Goal: Task Accomplishment & Management: Manage account settings

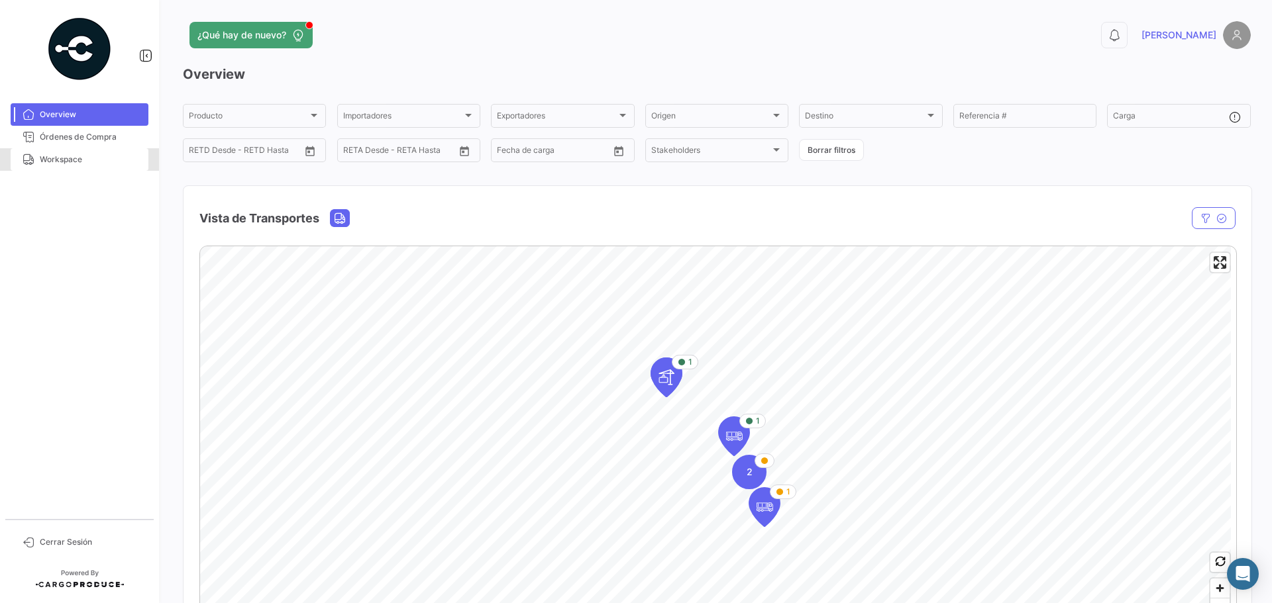
click at [98, 156] on span "Workspace" at bounding box center [91, 160] width 103 height 12
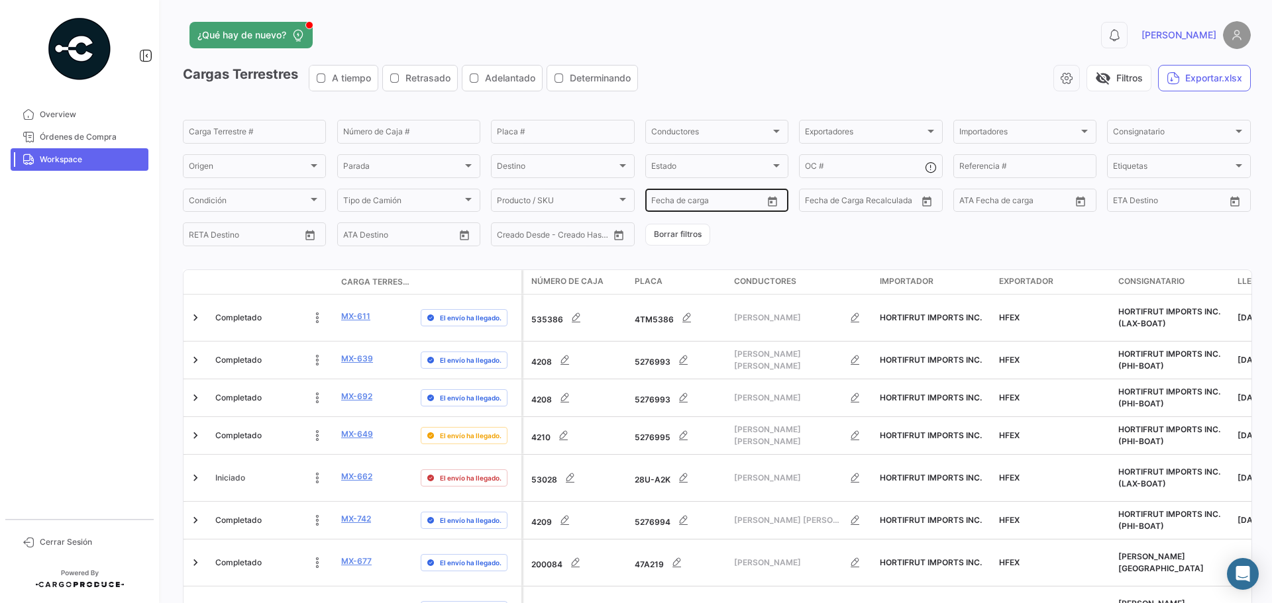
click at [755, 201] on div "Desde –" at bounding box center [706, 202] width 111 height 9
type input "[DATE]"
click at [729, 201] on input "text" at bounding box center [712, 202] width 53 height 9
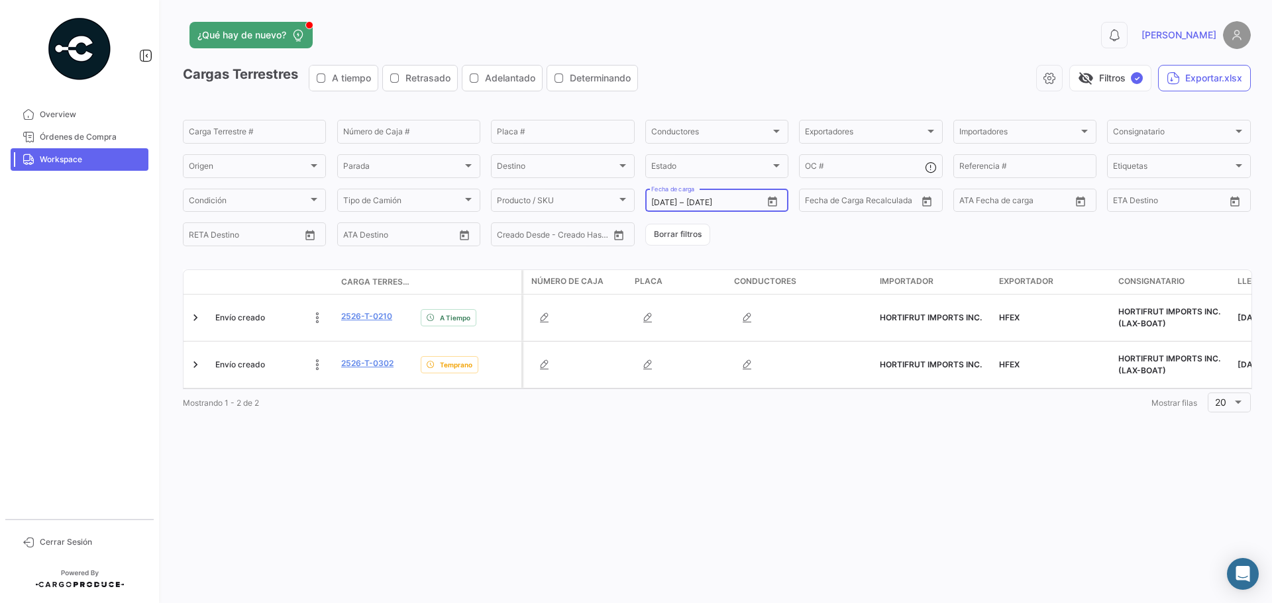
type input "[DATE]"
click at [772, 213] on mat-form-field "[DATE] [DATE] – [DATE] Fecha de carga" at bounding box center [716, 201] width 143 height 28
click at [774, 203] on icon "Open calendar" at bounding box center [772, 202] width 12 height 12
click at [711, 310] on div "2" at bounding box center [707, 309] width 21 height 24
click at [729, 309] on div "3" at bounding box center [731, 309] width 21 height 24
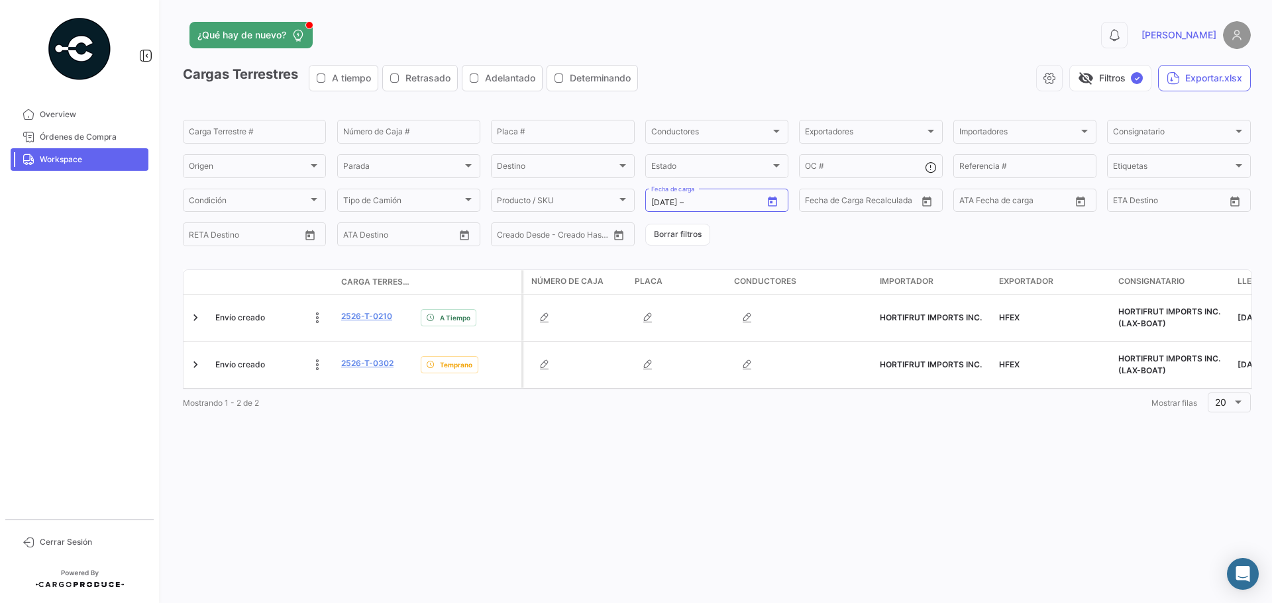
type input "[DATE]"
click at [497, 447] on div "Mostrando 1 - 3 de 3 1 Mostrar filas 20" at bounding box center [717, 450] width 1068 height 24
drag, startPoint x: 483, startPoint y: 440, endPoint x: 691, endPoint y: 462, distance: 209.8
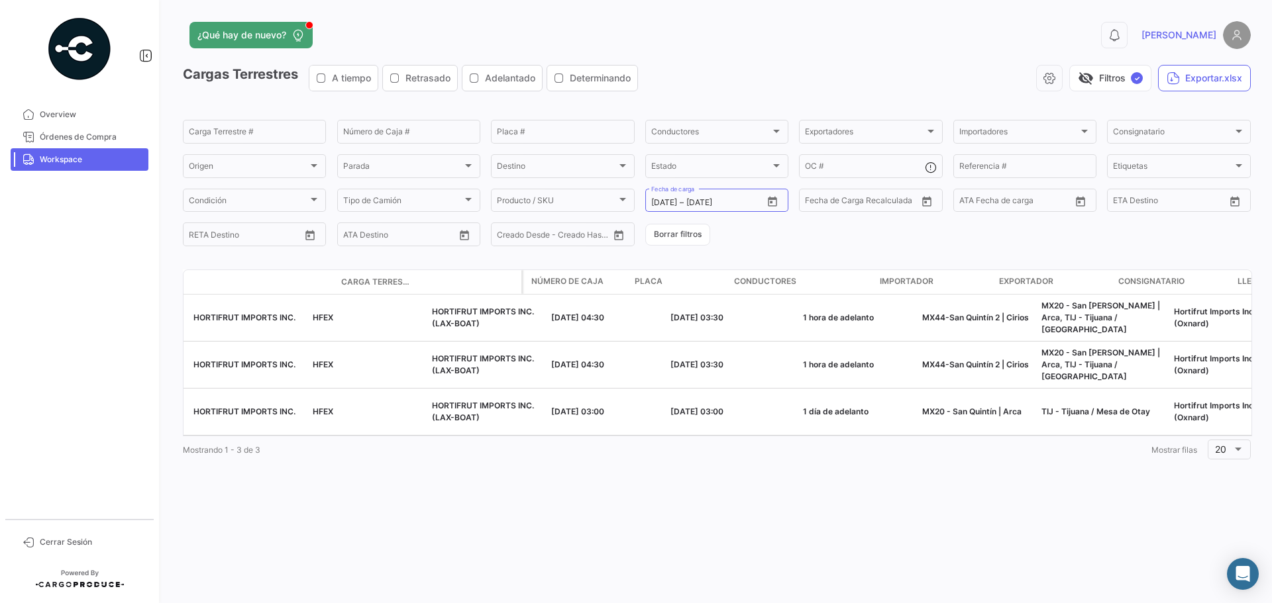
scroll to position [0, 1084]
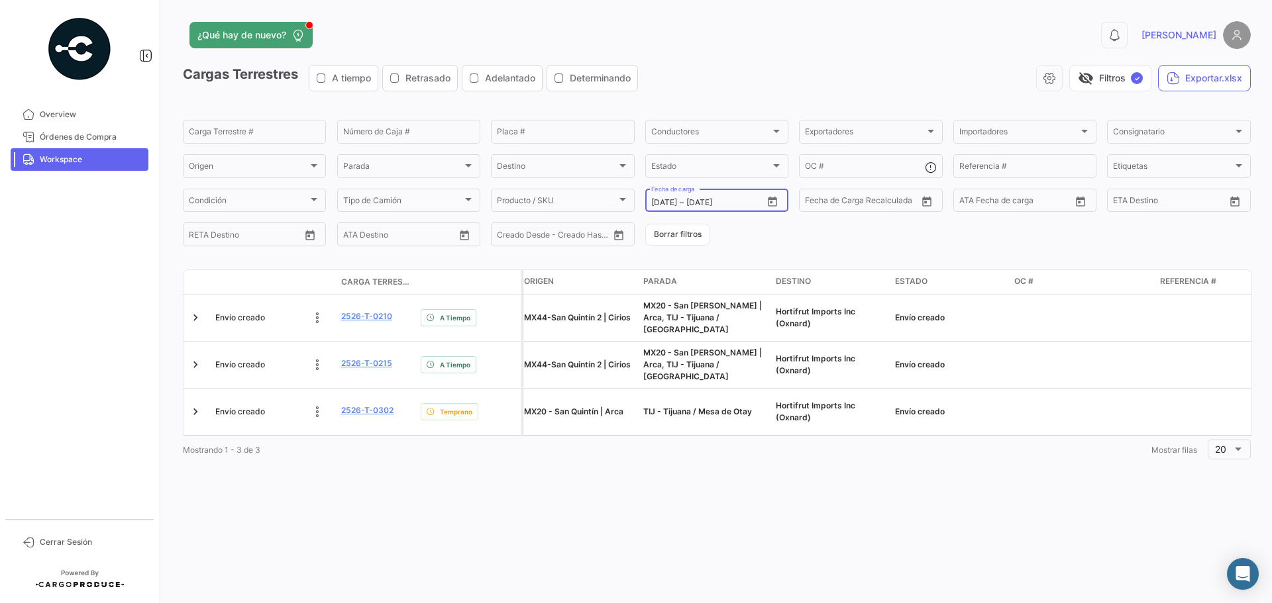
click at [768, 199] on icon "Open calendar" at bounding box center [772, 201] width 9 height 10
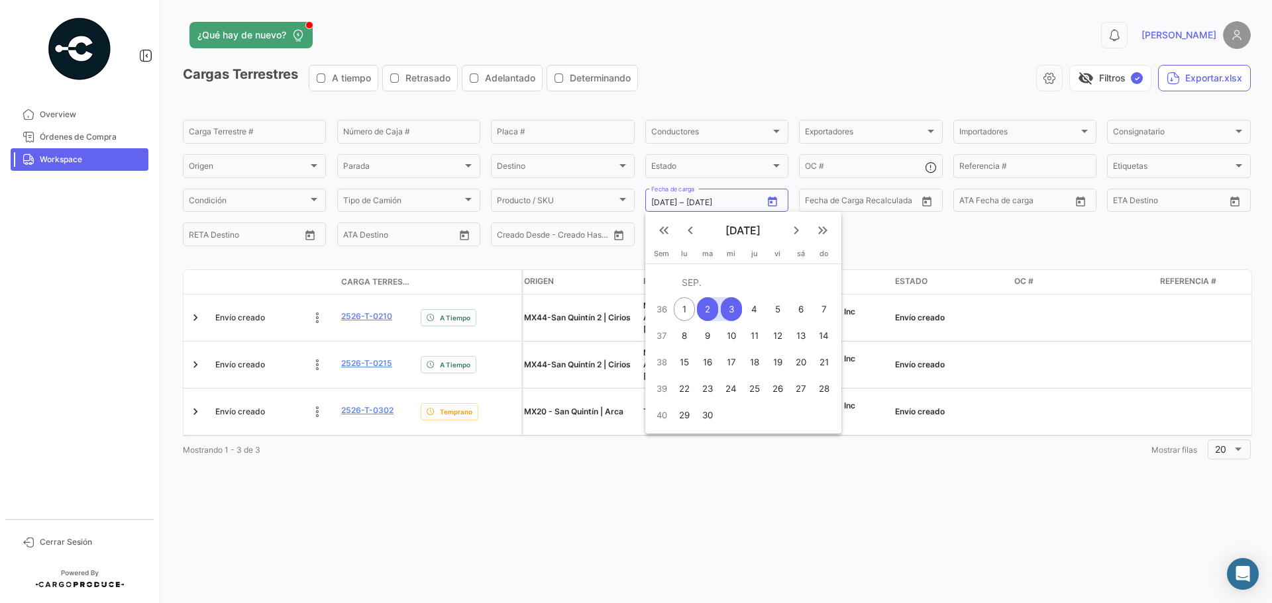
click at [715, 310] on div "2" at bounding box center [707, 309] width 21 height 24
click at [803, 309] on div "6" at bounding box center [800, 309] width 21 height 24
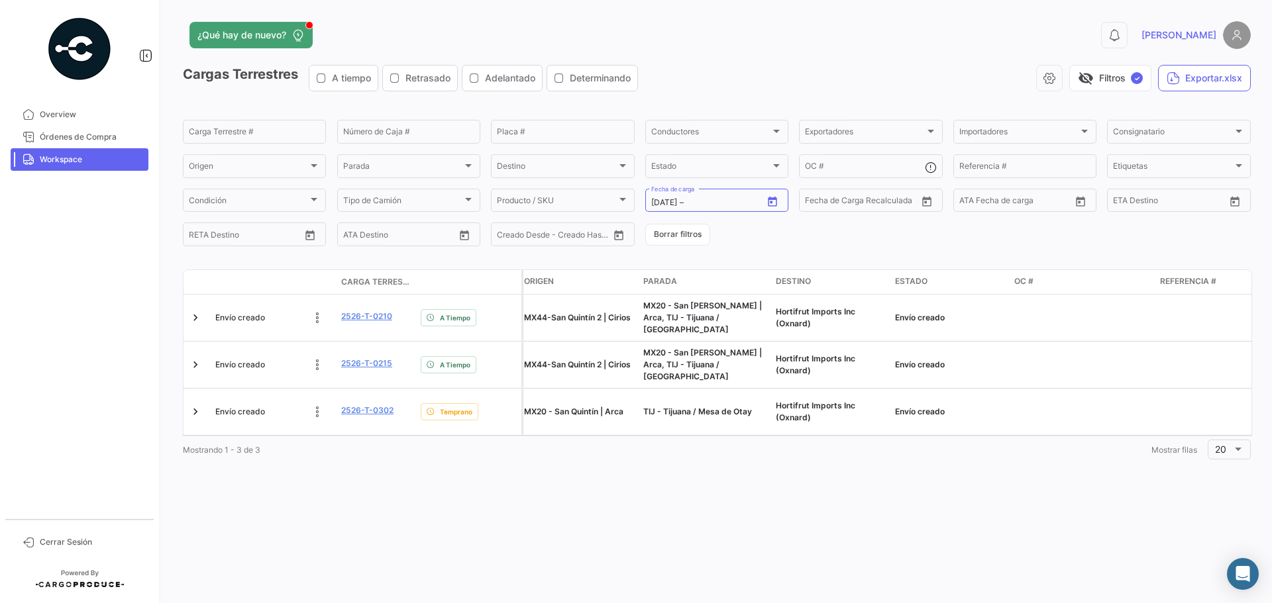
type input "[DATE]"
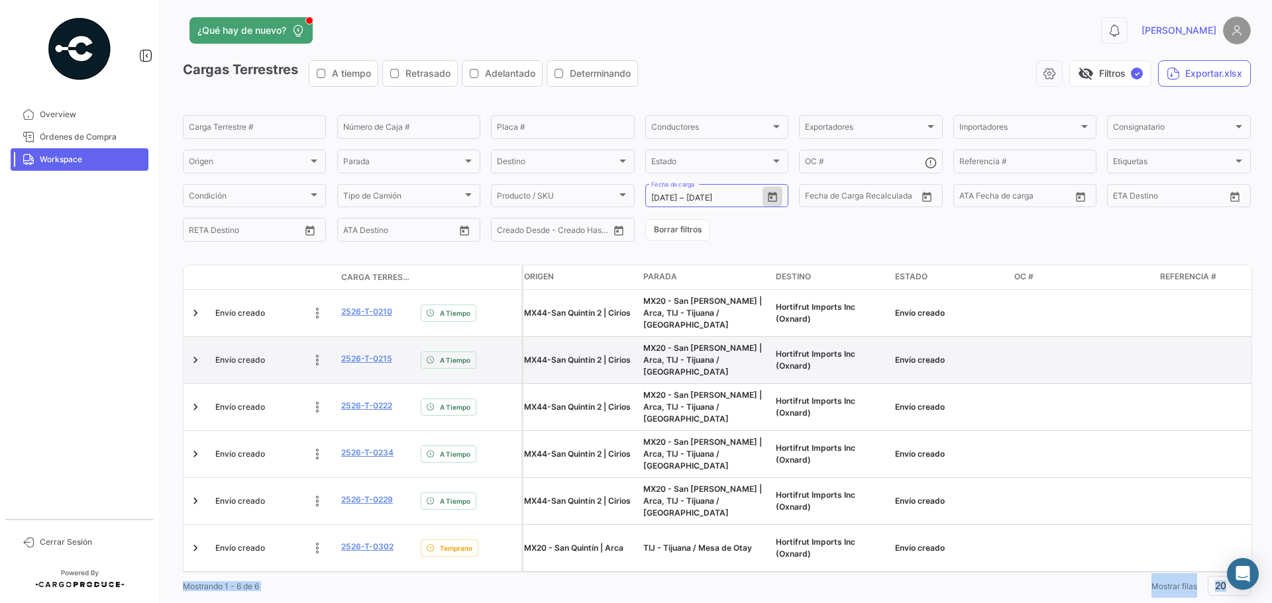
scroll to position [0, 0]
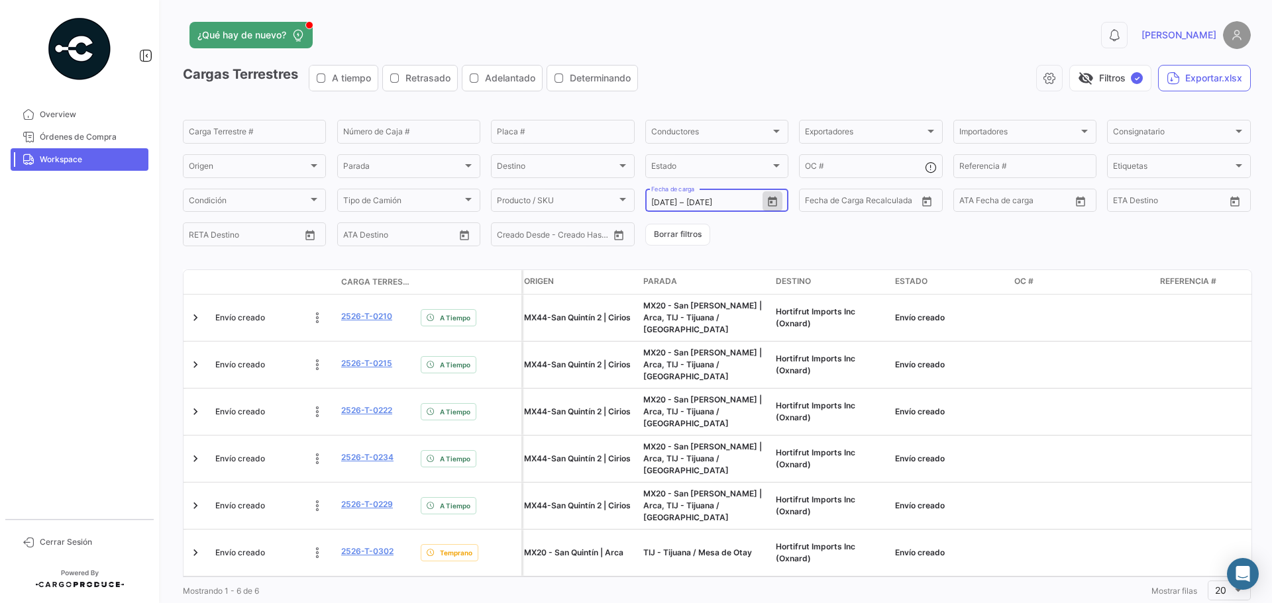
click at [780, 197] on div "[DATE] [DATE] – [DATE] Fecha de carga" at bounding box center [716, 200] width 143 height 26
click at [772, 196] on icon "Open calendar" at bounding box center [772, 202] width 12 height 12
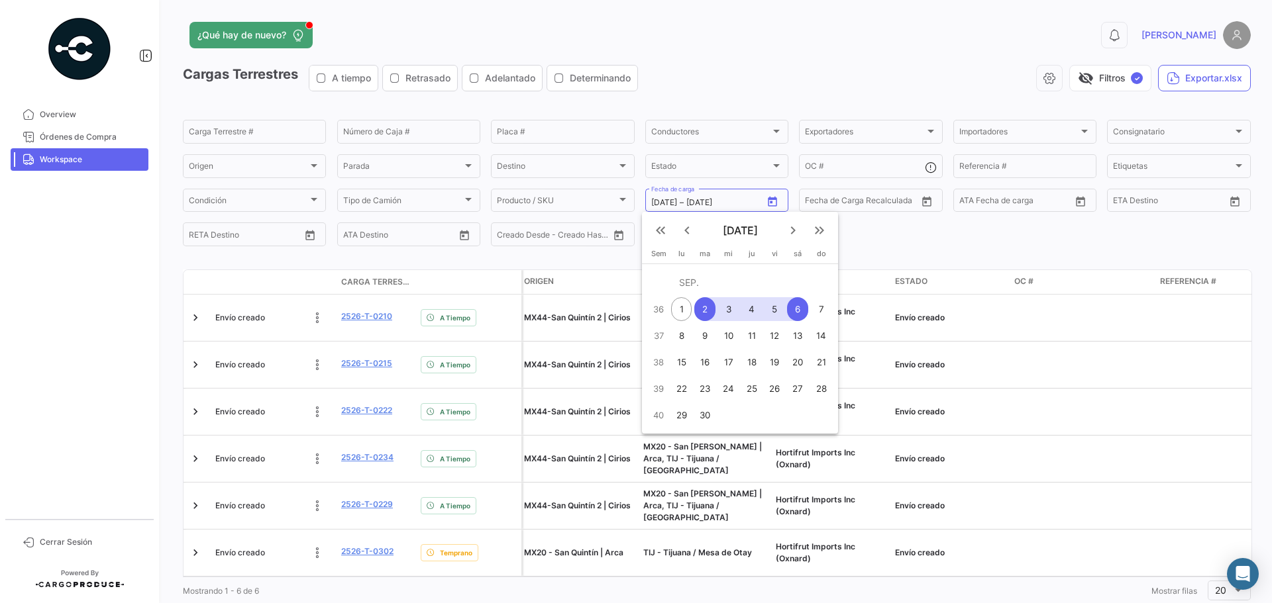
click at [819, 304] on div "7" at bounding box center [821, 309] width 21 height 24
type input "[DATE]"
click at [705, 312] on div "2" at bounding box center [704, 309] width 21 height 24
type input "[DATE]"
click at [815, 313] on div "7" at bounding box center [821, 309] width 21 height 24
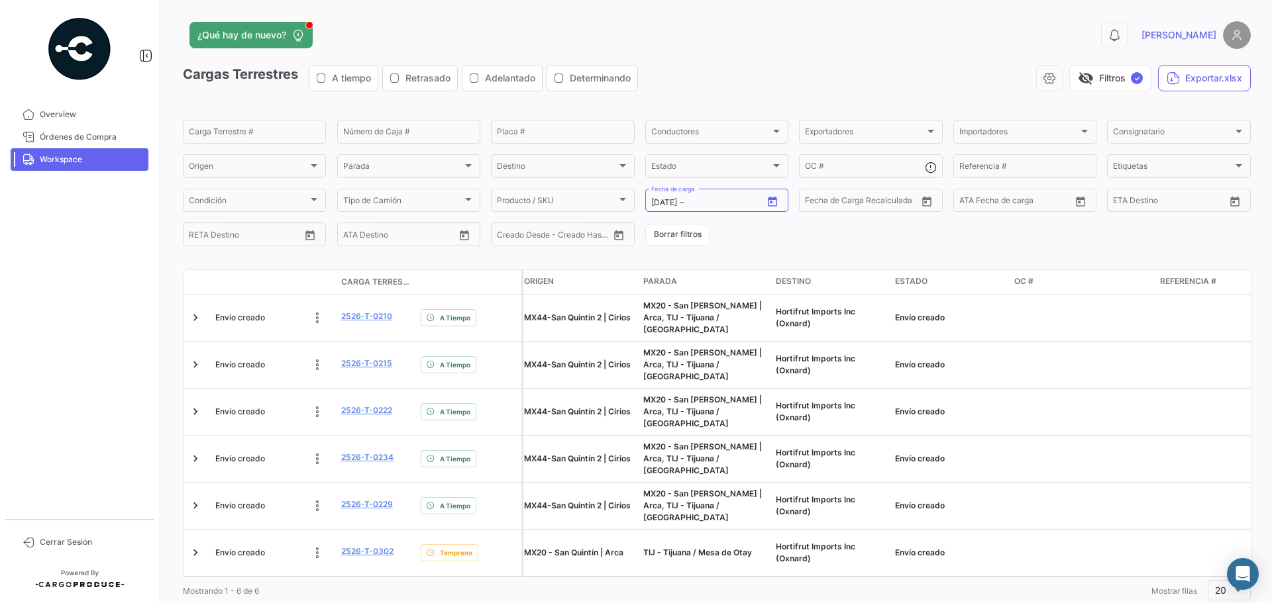
type input "[DATE]"
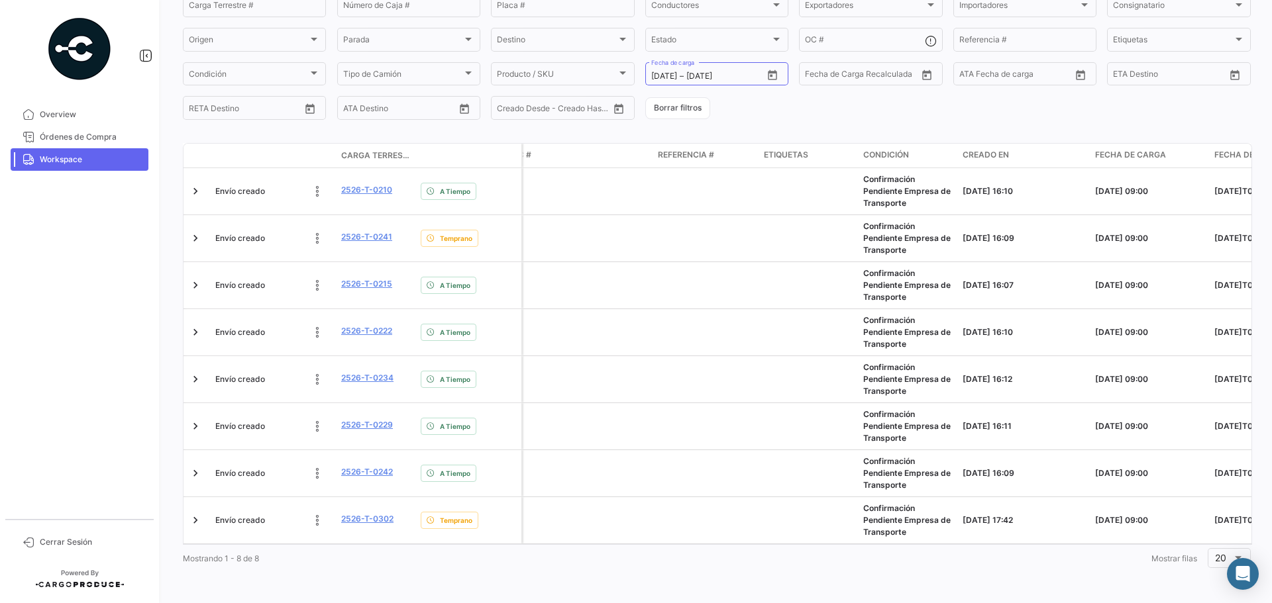
scroll to position [0, 1670]
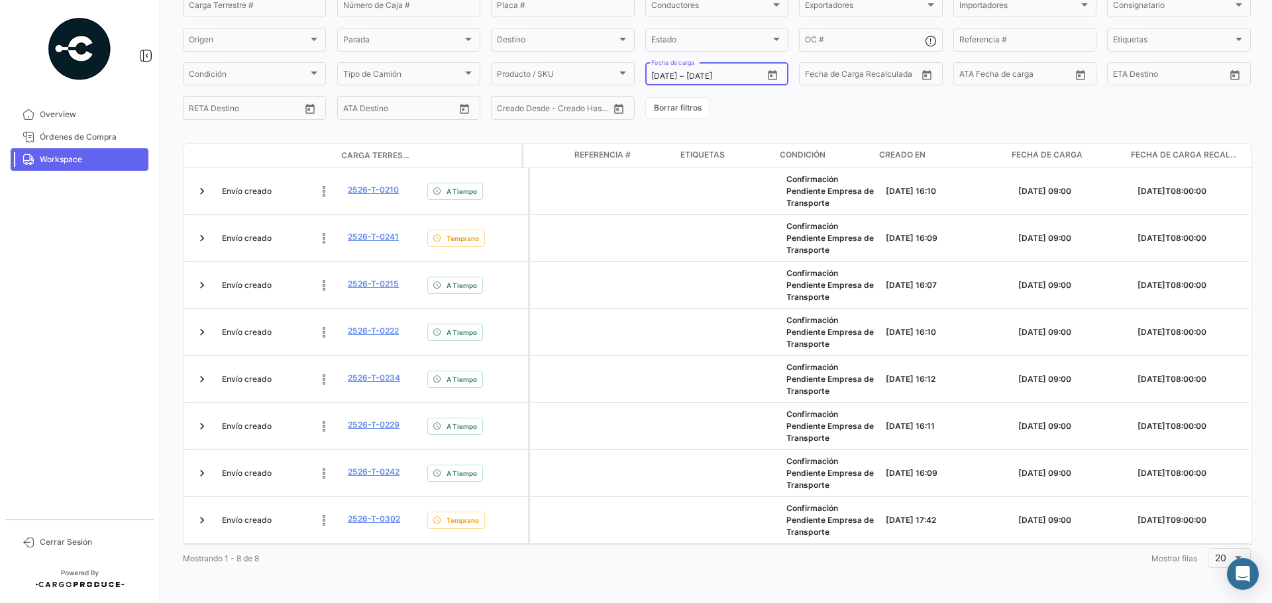
click at [768, 70] on icon "Open calendar" at bounding box center [772, 76] width 12 height 12
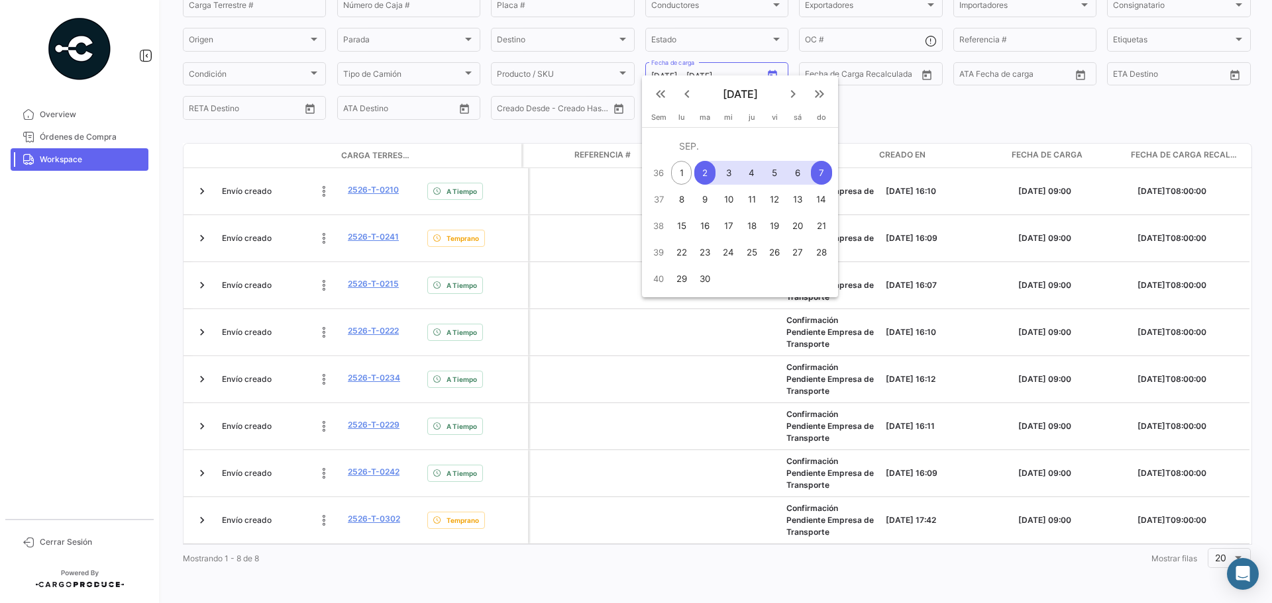
click at [705, 162] on div "2" at bounding box center [704, 173] width 21 height 24
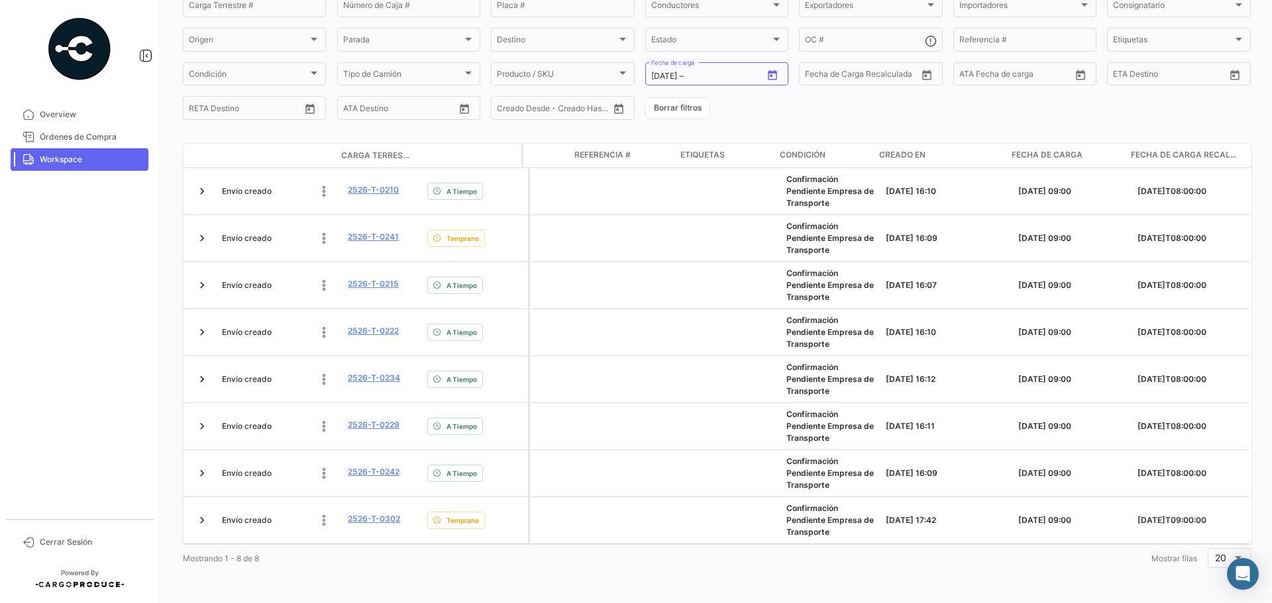
type input "[DATE]"
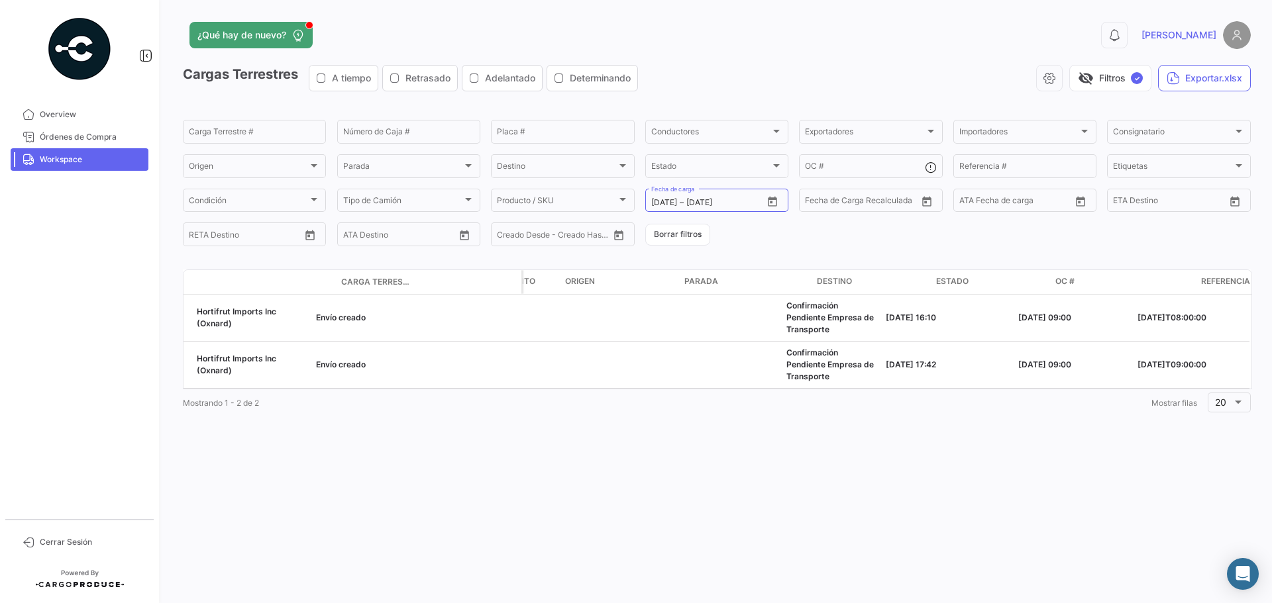
scroll to position [0, 0]
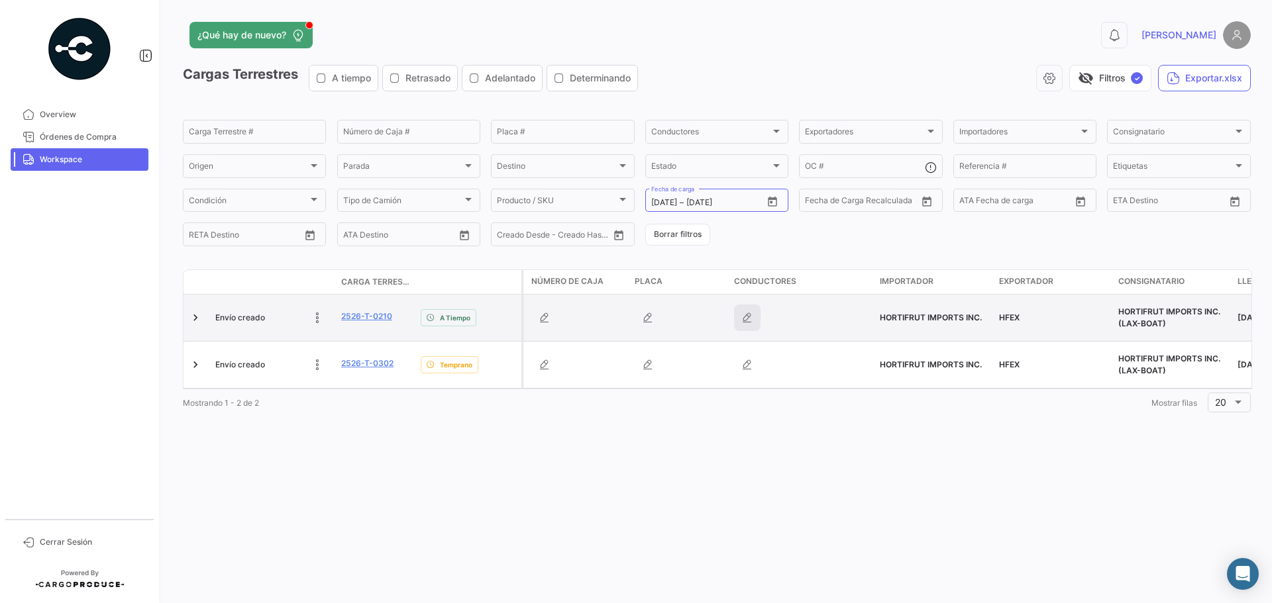
click at [744, 320] on icon "button" at bounding box center [746, 317] width 13 height 13
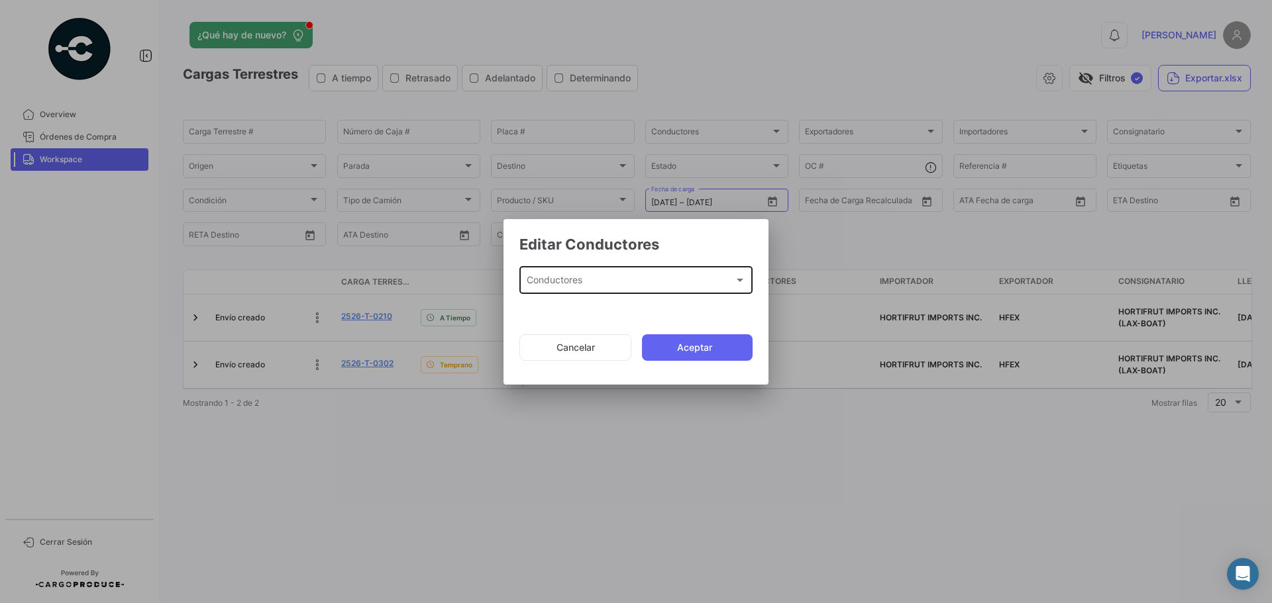
click at [630, 278] on div "Conductores" at bounding box center [630, 282] width 207 height 11
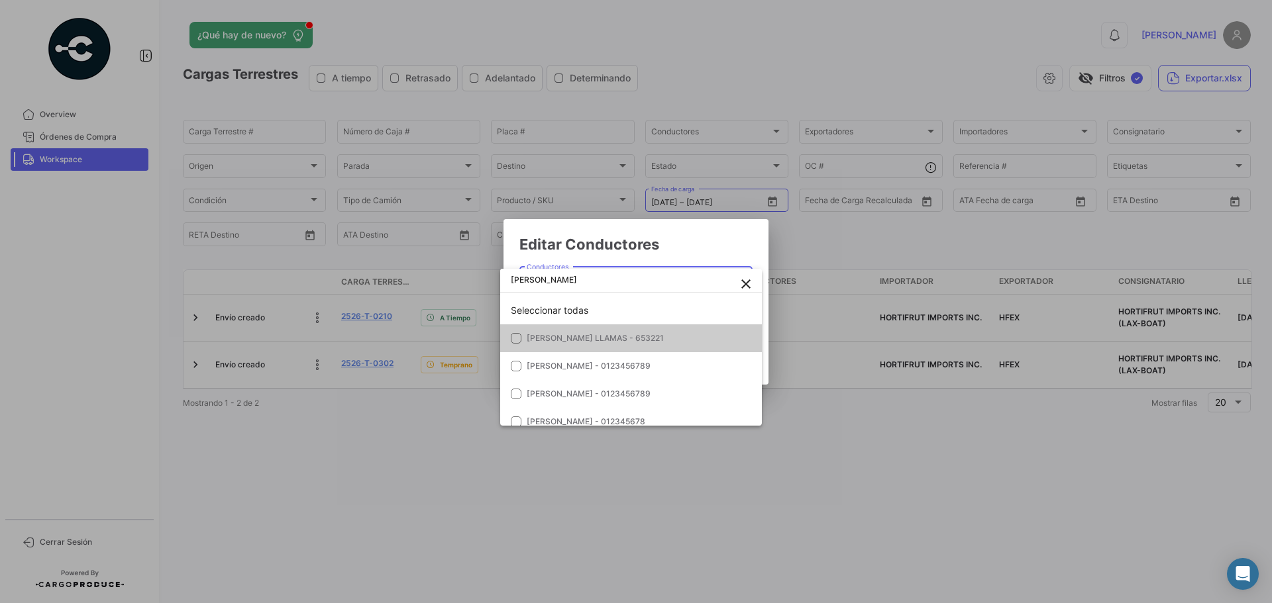
click at [572, 281] on input "[PERSON_NAME]" at bounding box center [631, 280] width 262 height 24
type input "[PERSON_NAME]"
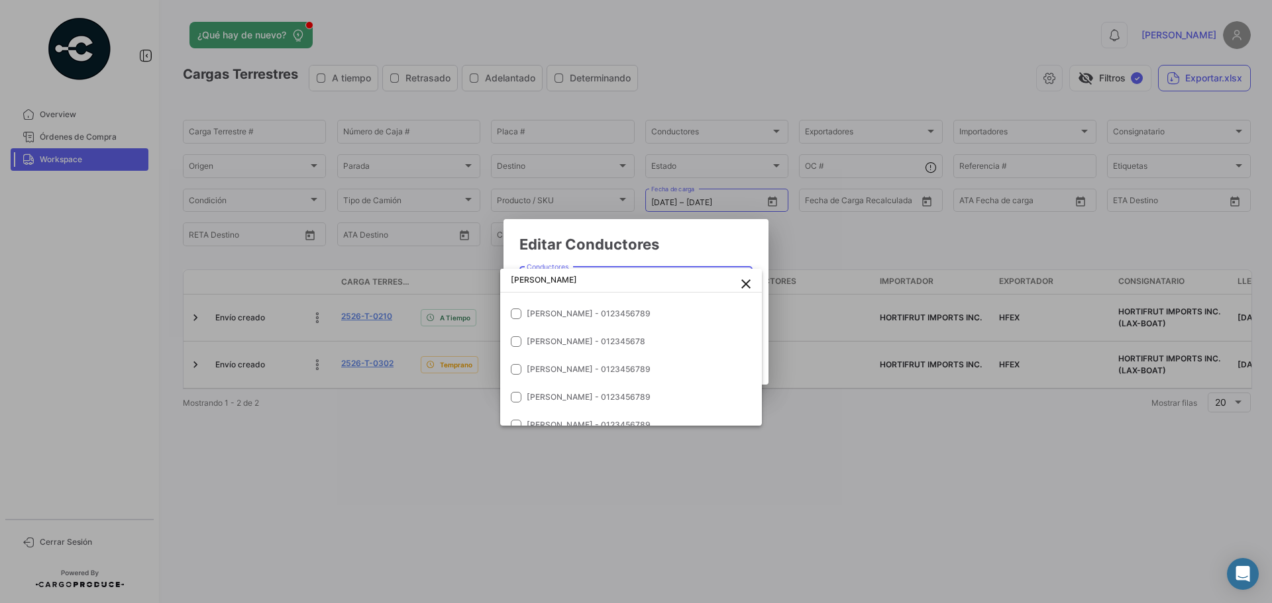
scroll to position [121, 0]
click at [633, 304] on span "[PERSON_NAME] - 012345678" at bounding box center [586, 300] width 119 height 10
click at [662, 240] on div at bounding box center [636, 301] width 1272 height 603
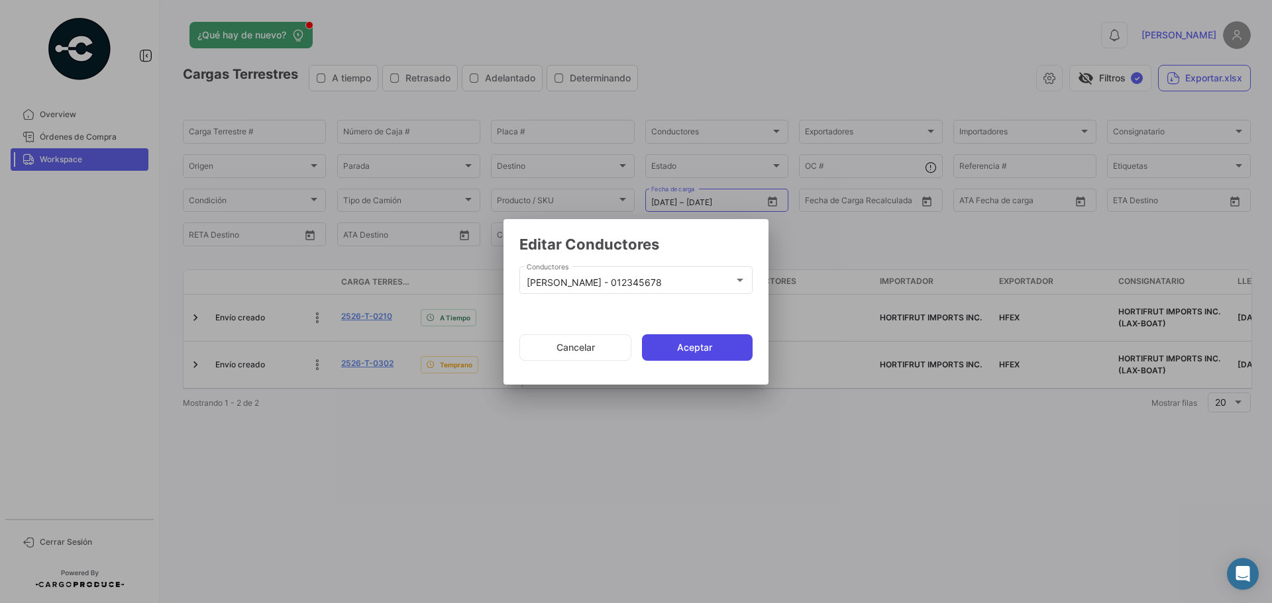
click at [698, 343] on button "Aceptar" at bounding box center [697, 347] width 111 height 26
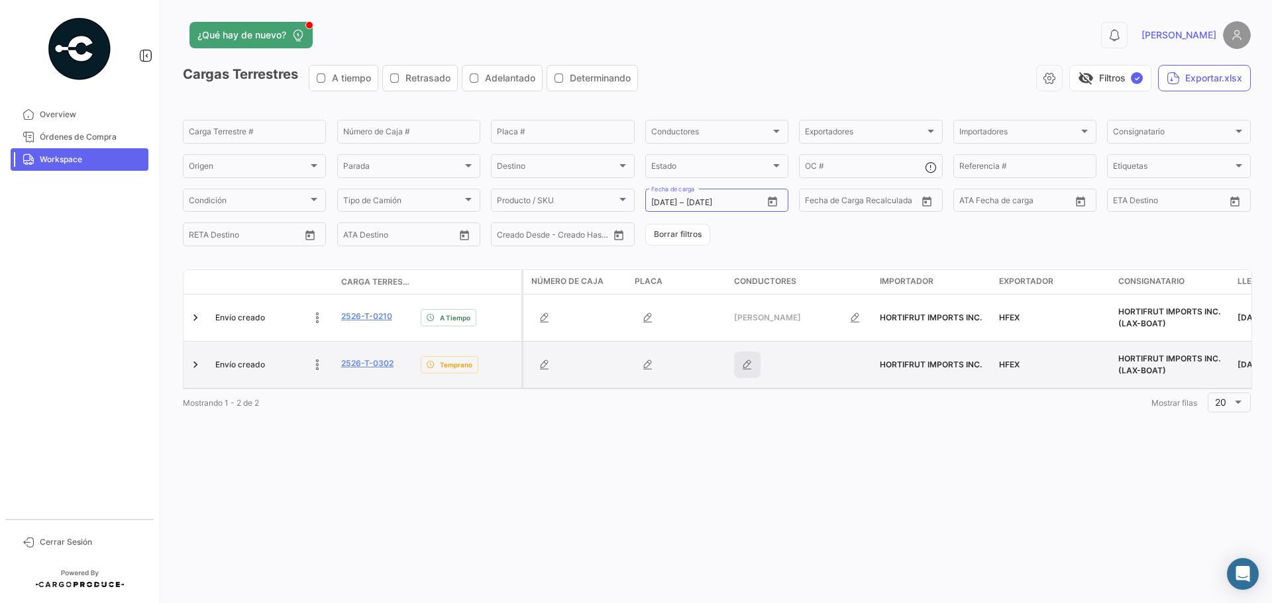
click at [743, 364] on icon "button" at bounding box center [746, 364] width 13 height 13
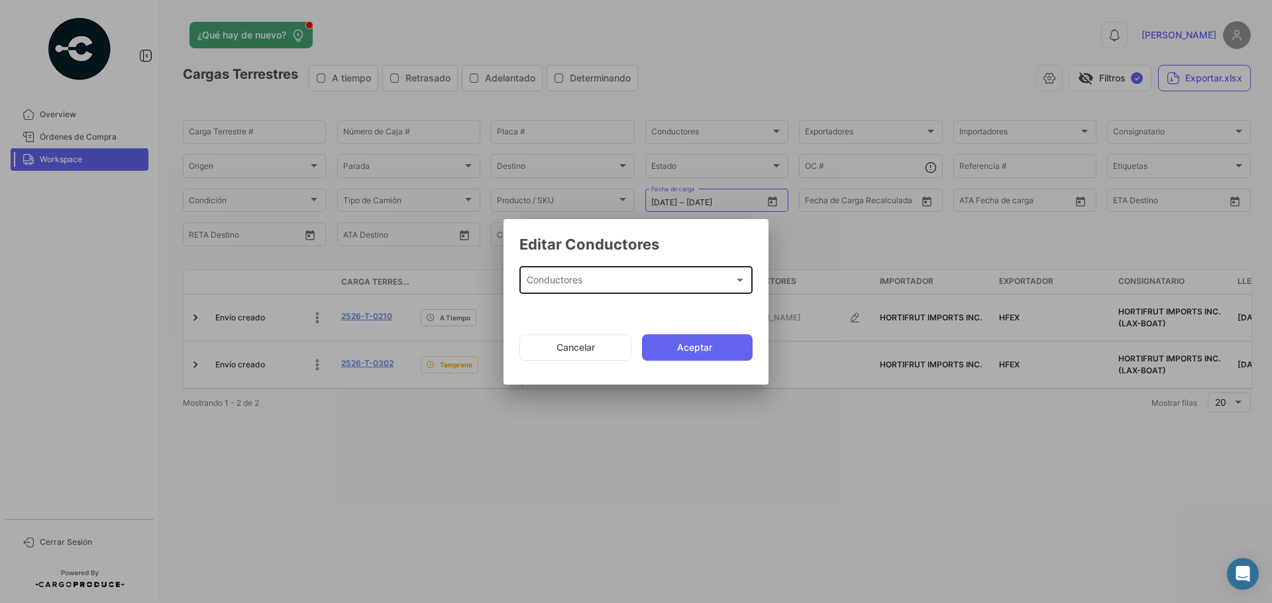
click at [639, 291] on div "Conductores Conductores" at bounding box center [636, 279] width 219 height 30
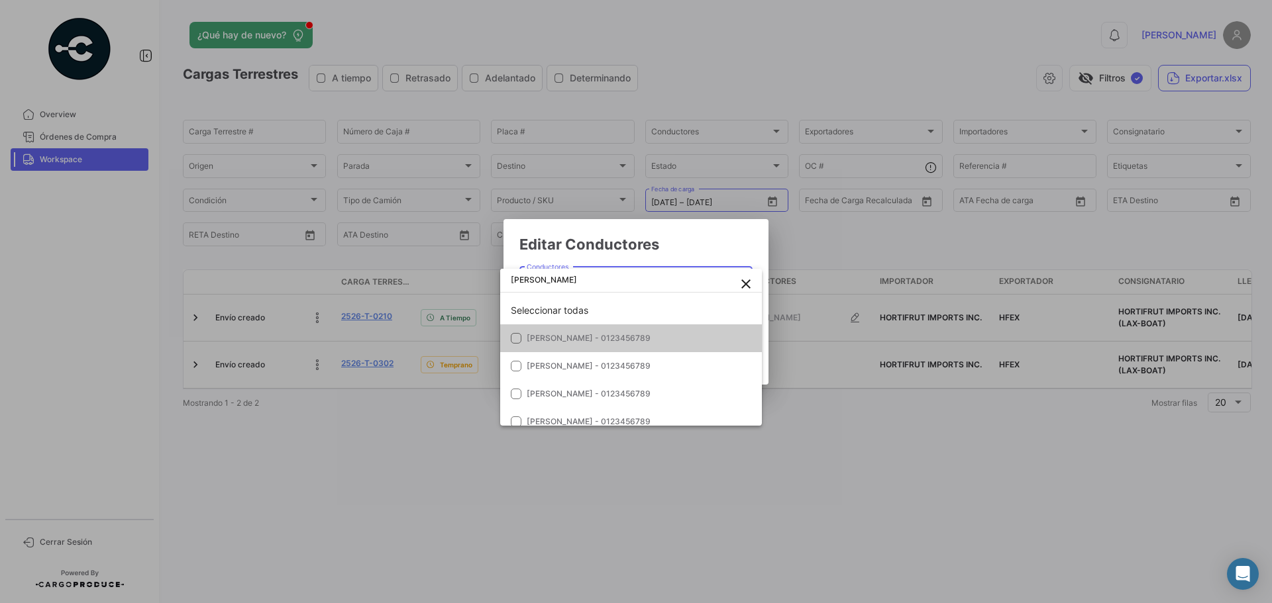
type input "[PERSON_NAME]"
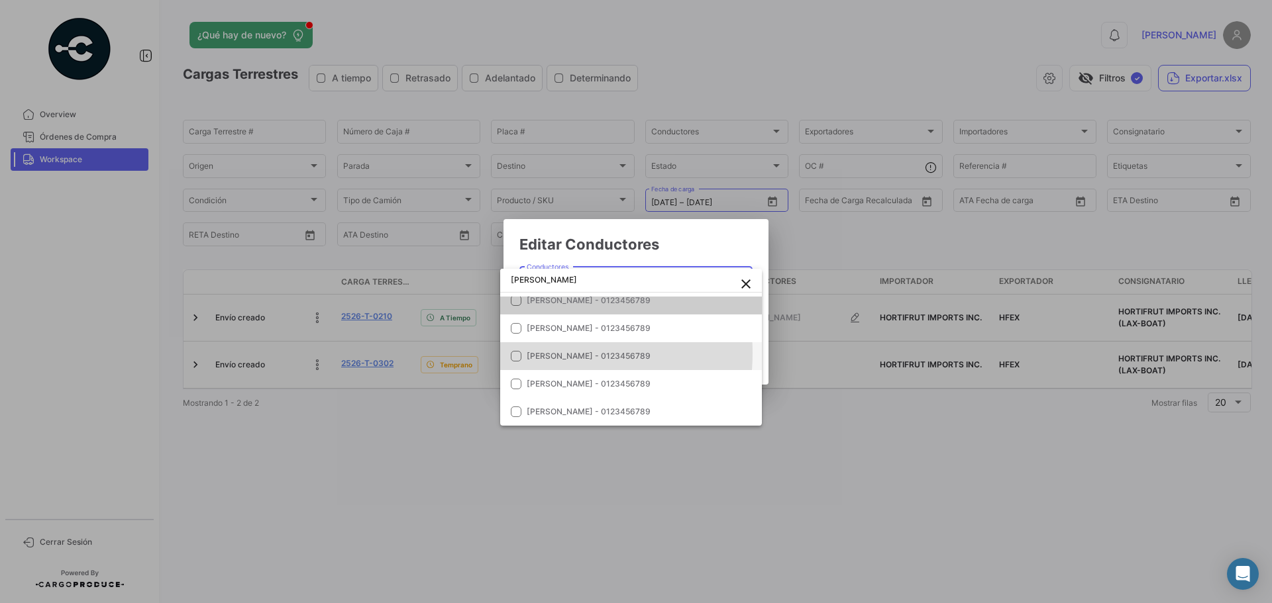
click at [535, 353] on span "[PERSON_NAME] - 0123456789" at bounding box center [589, 356] width 124 height 10
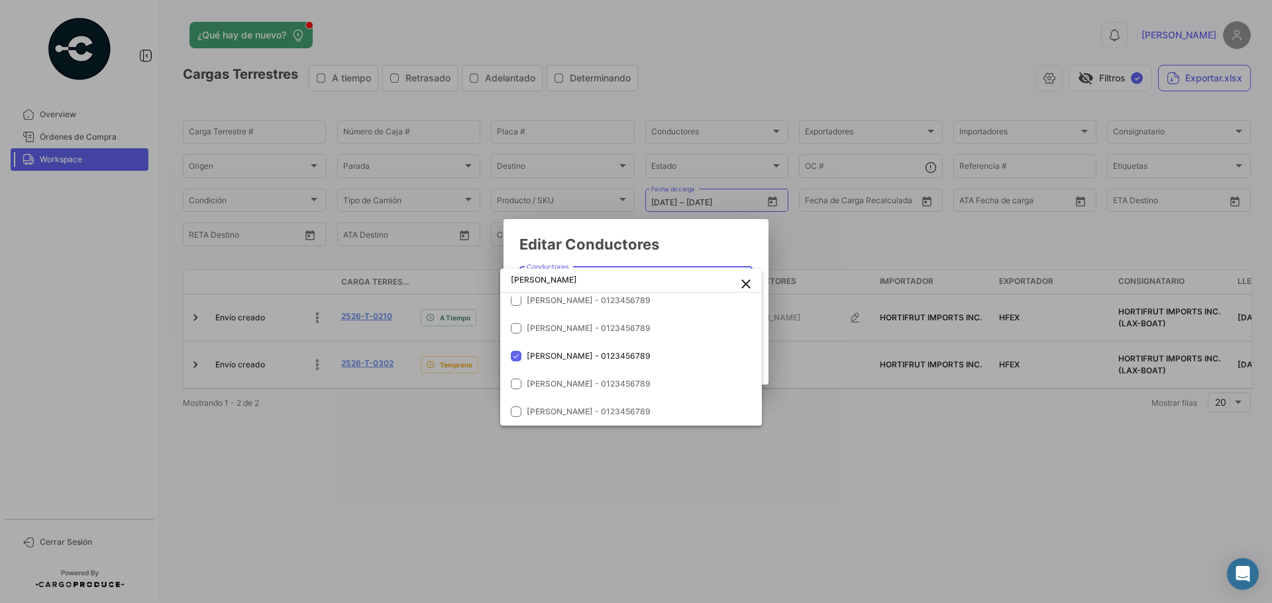
click at [596, 251] on div at bounding box center [636, 301] width 1272 height 603
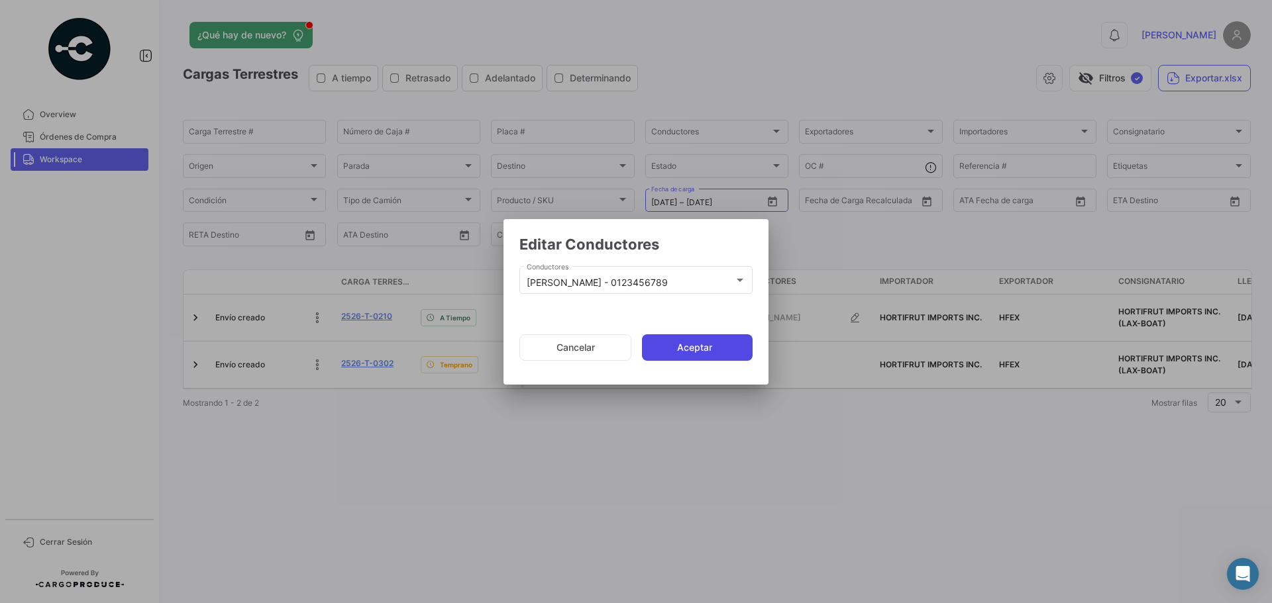
click at [693, 352] on button "Aceptar" at bounding box center [697, 347] width 111 height 26
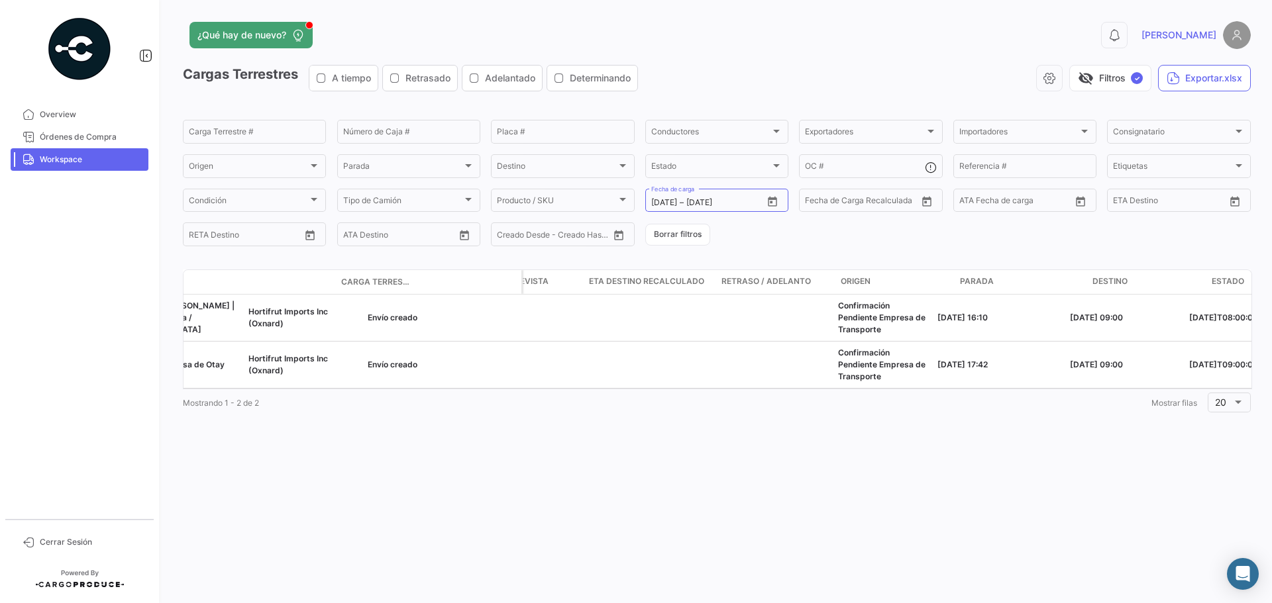
scroll to position [0, 1663]
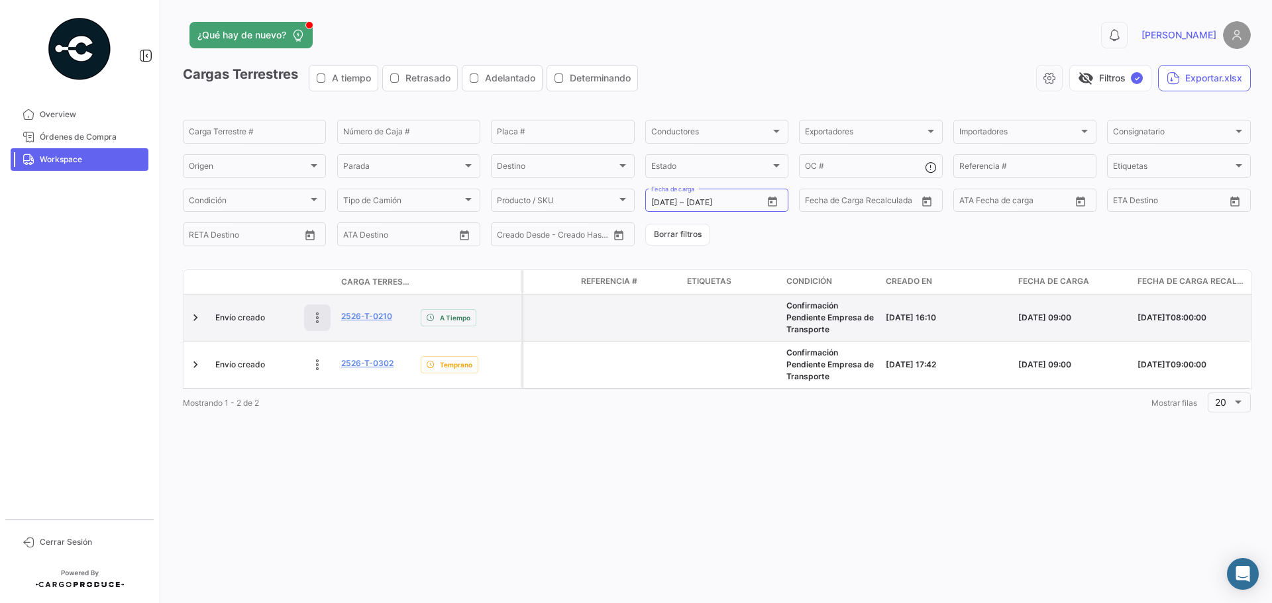
click at [314, 315] on icon at bounding box center [317, 317] width 13 height 13
click at [232, 318] on icon at bounding box center [228, 317] width 13 height 13
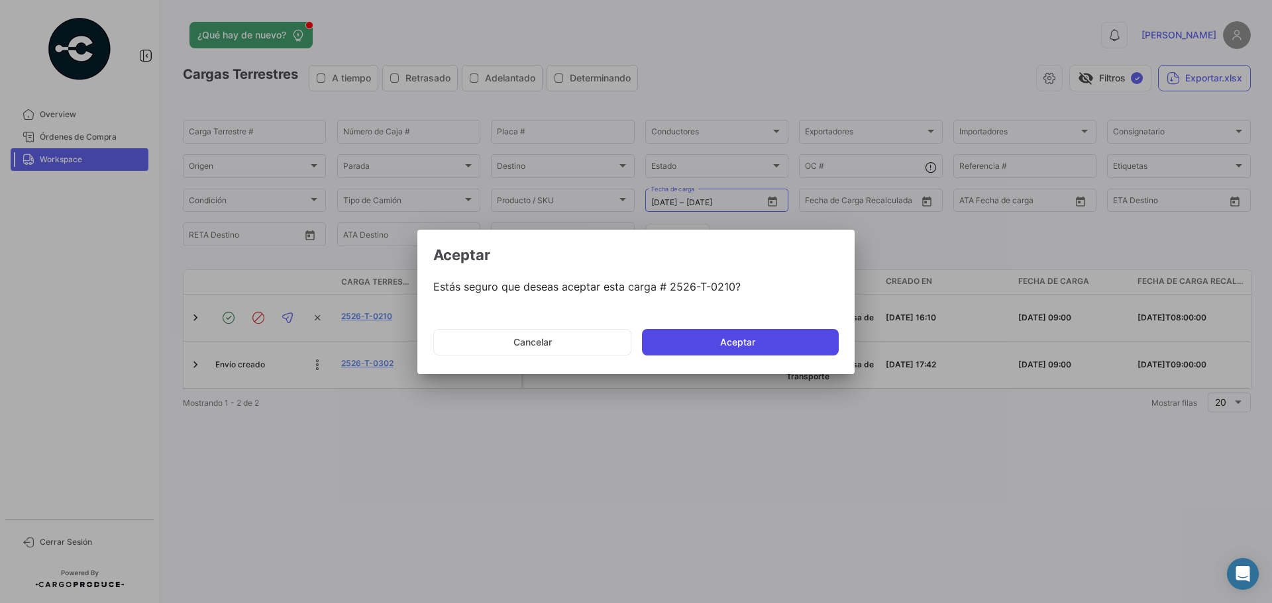
click at [732, 336] on button "Aceptar" at bounding box center [740, 342] width 197 height 26
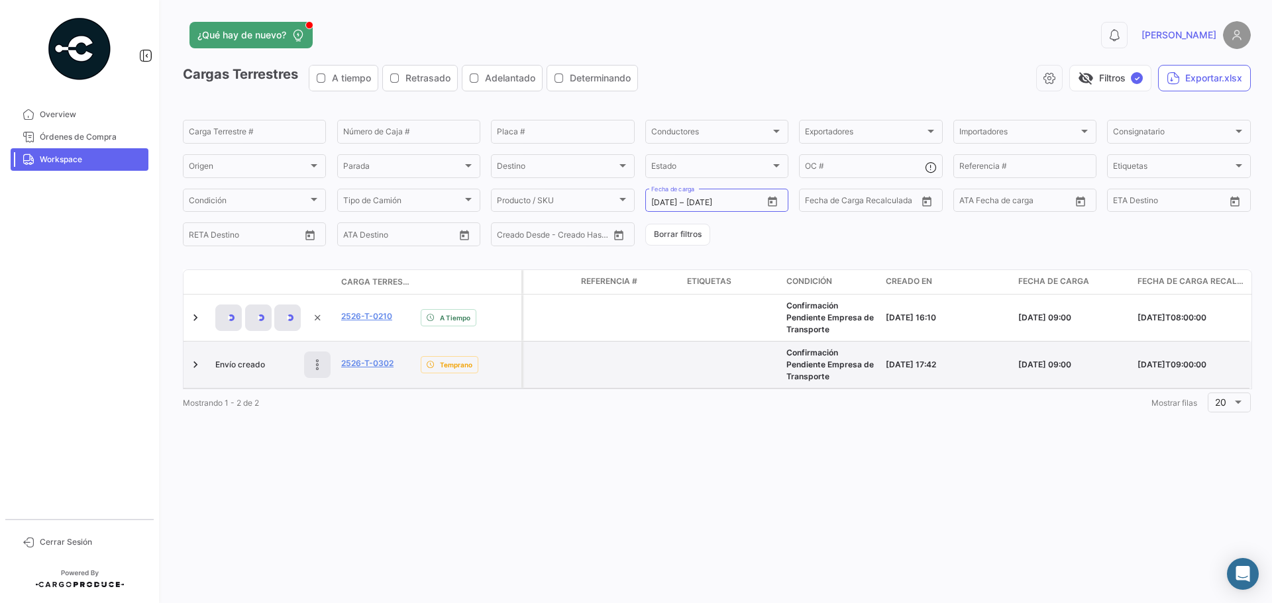
click at [311, 358] on icon at bounding box center [317, 364] width 13 height 13
click at [230, 364] on icon at bounding box center [228, 364] width 13 height 13
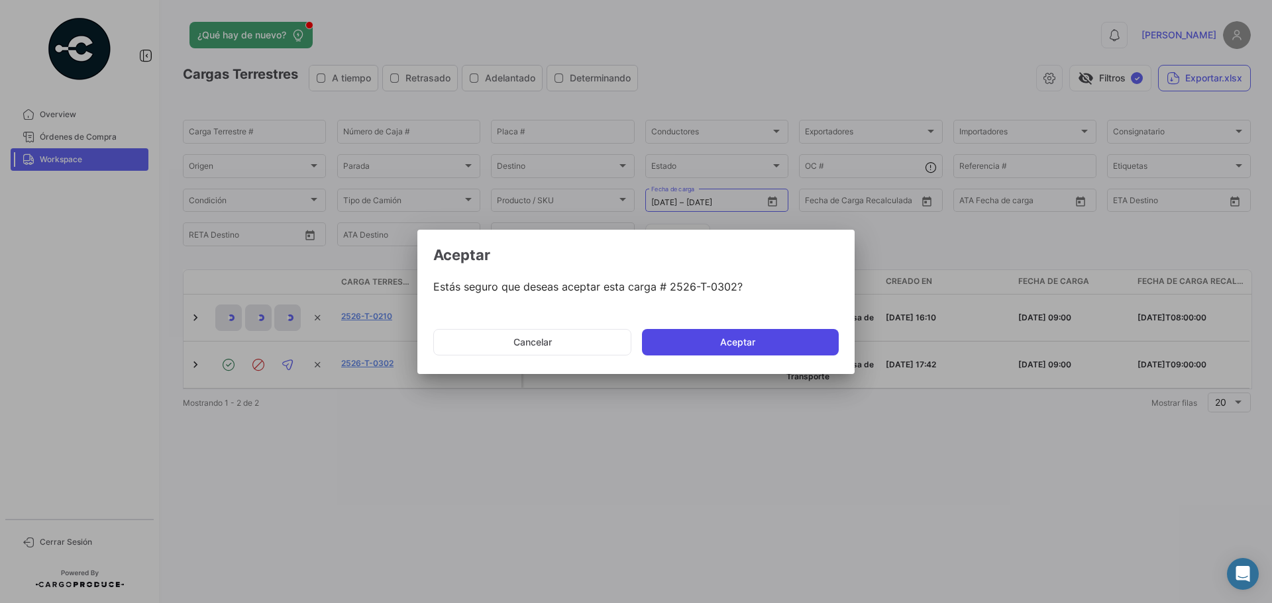
click at [678, 339] on button "Aceptar" at bounding box center [740, 342] width 197 height 26
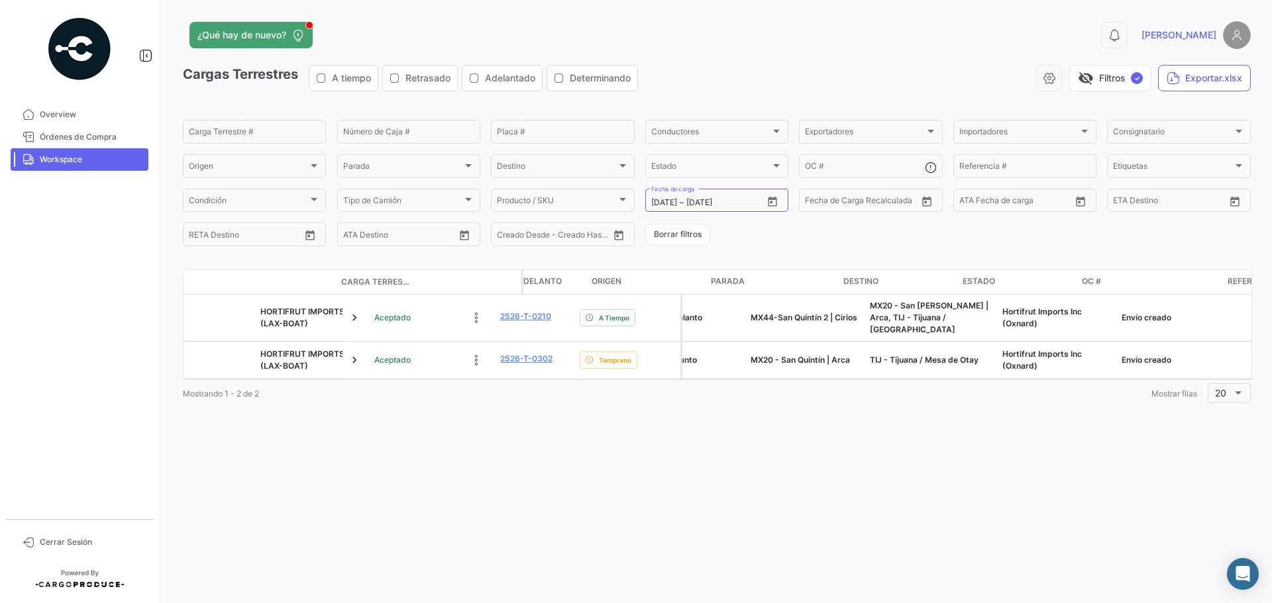
scroll to position [0, 854]
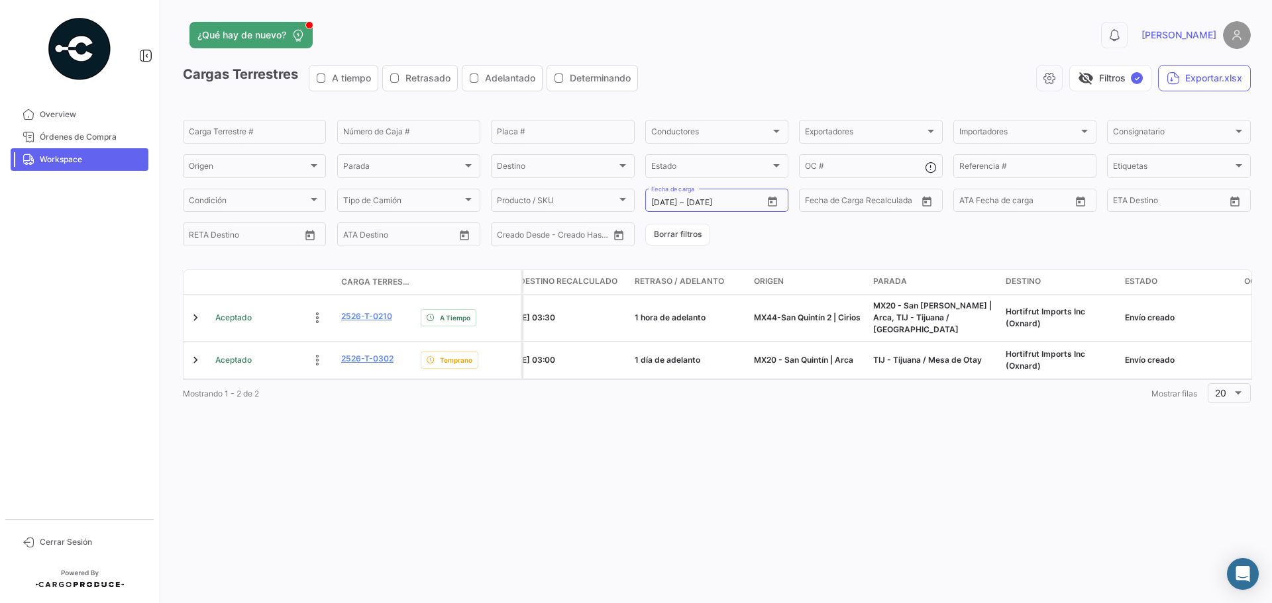
click at [630, 395] on div "Mostrando 1 - 2 de 2 1 Mostrar filas 20" at bounding box center [717, 393] width 1068 height 24
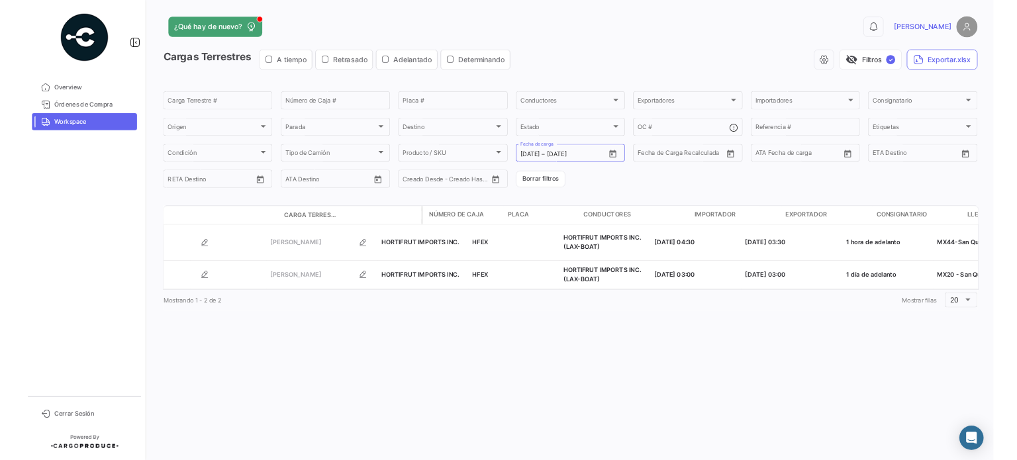
scroll to position [0, 0]
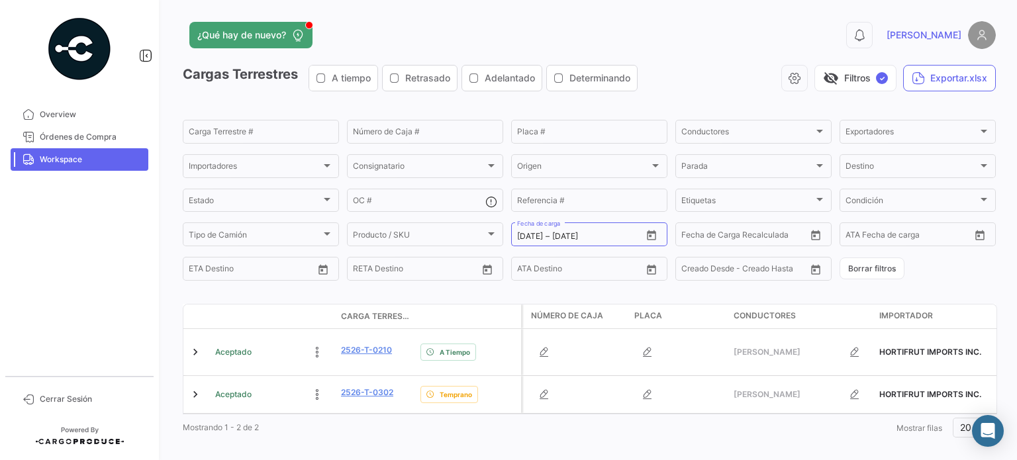
drag, startPoint x: 1002, startPoint y: 143, endPoint x: 1002, endPoint y: 66, distance: 77.5
click at [1002, 66] on div "¿Qué hay de nuevo? 0 [PERSON_NAME] Terrestres A tiempo Retrasado Adelantado Det…" at bounding box center [590, 230] width 856 height 460
click at [432, 445] on div "¿Qué hay de nuevo? 0 [PERSON_NAME] Terrestres A tiempo Retrasado Adelantado Det…" at bounding box center [590, 230] width 856 height 460
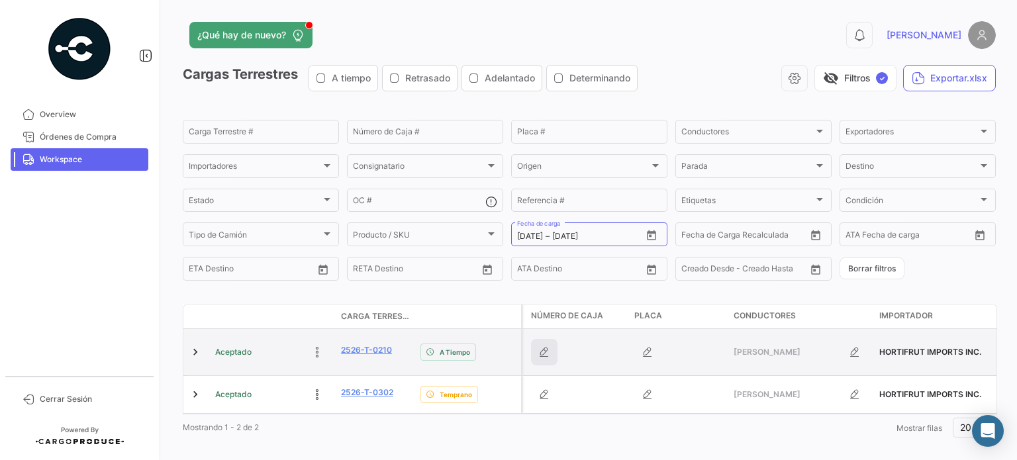
click at [539, 346] on icon "button" at bounding box center [544, 352] width 13 height 13
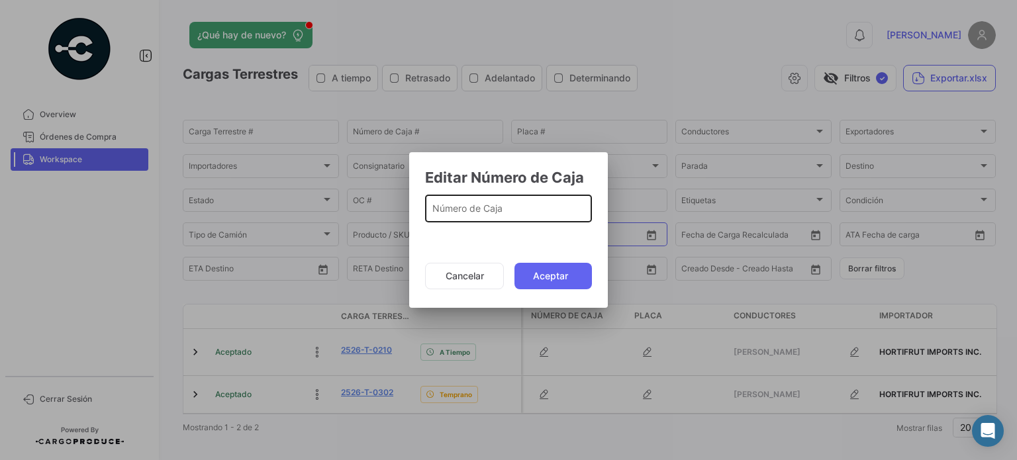
click at [490, 217] on div "Número de Caja" at bounding box center [508, 207] width 153 height 30
type input "8512"
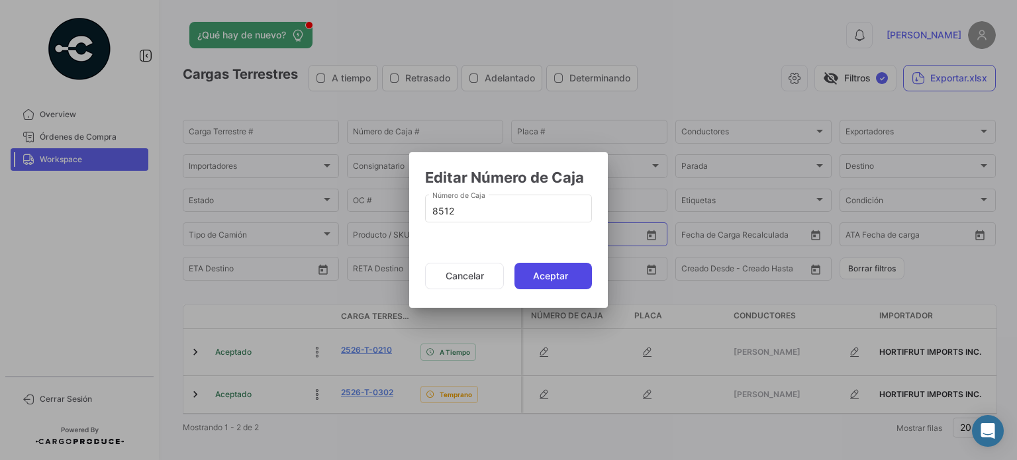
click at [550, 283] on button "Aceptar" at bounding box center [553, 276] width 77 height 26
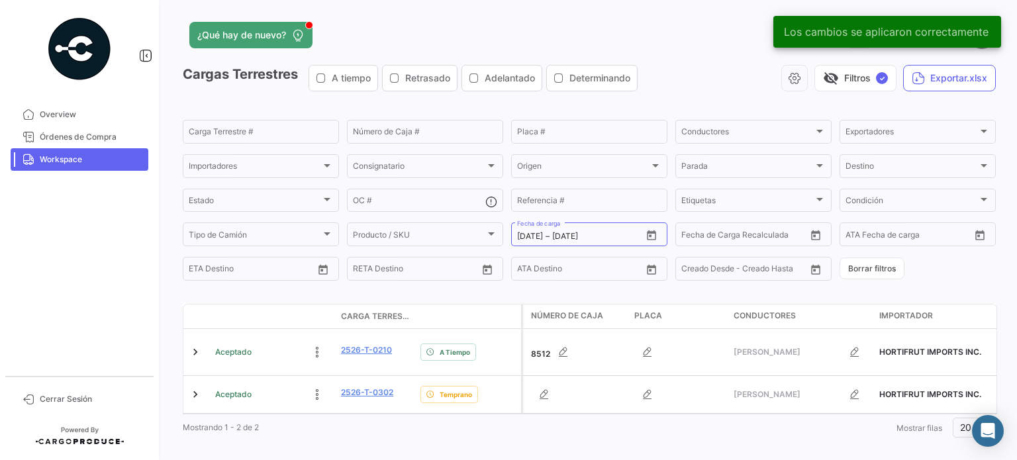
click at [544, 388] on icon "button" at bounding box center [544, 394] width 13 height 13
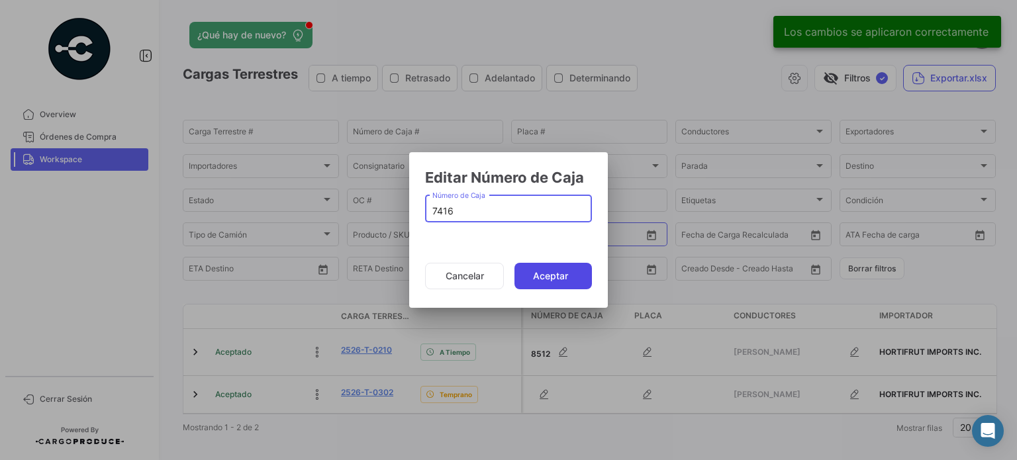
type input "7416"
click at [543, 285] on button "Aceptar" at bounding box center [553, 276] width 77 height 26
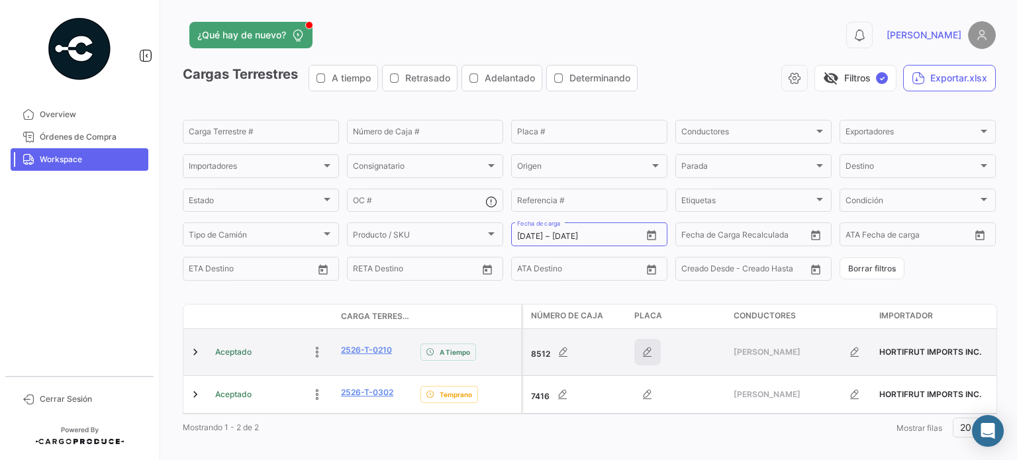
click at [648, 346] on icon "button" at bounding box center [647, 352] width 13 height 13
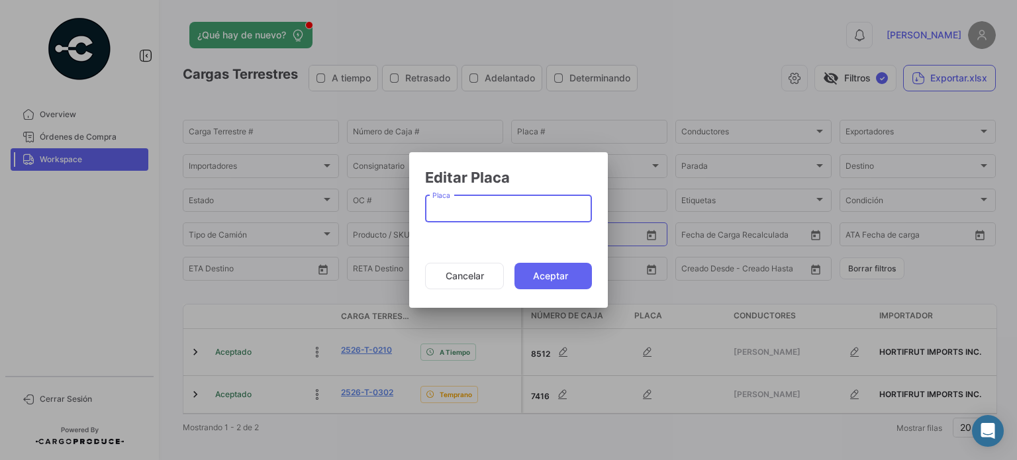
click at [491, 206] on input "Placa" at bounding box center [508, 211] width 153 height 11
type input "47UZ8E"
click at [537, 271] on button "Aceptar" at bounding box center [553, 276] width 77 height 26
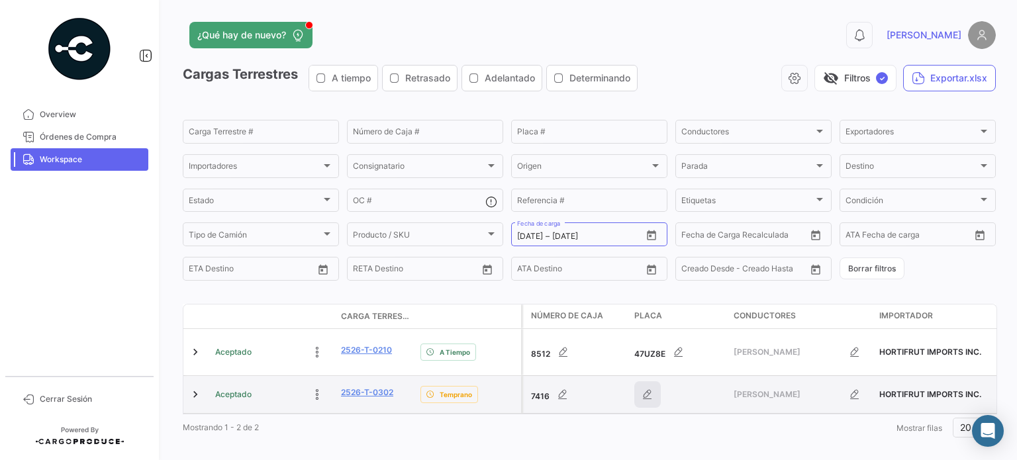
click at [644, 389] on icon "button" at bounding box center [647, 394] width 13 height 13
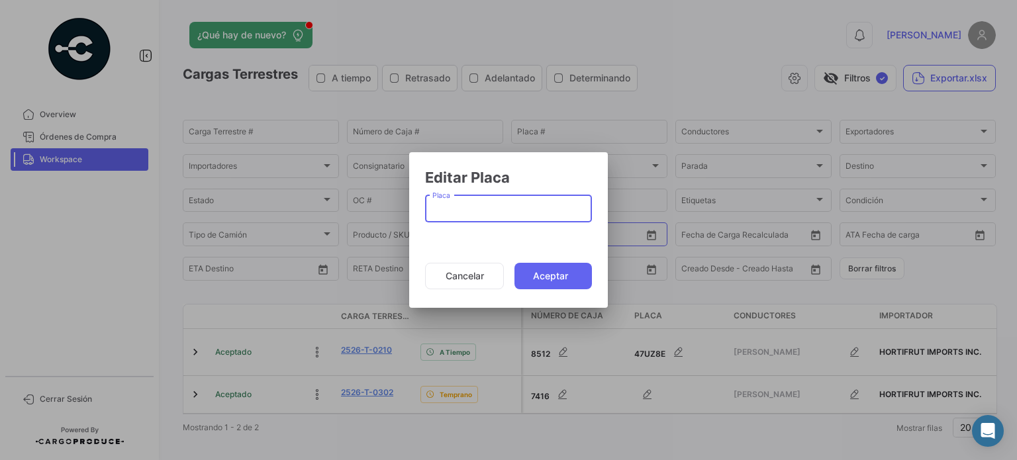
paste input "53UV8B"
type input "53UV8B"
click at [540, 278] on button "Aceptar" at bounding box center [553, 276] width 77 height 26
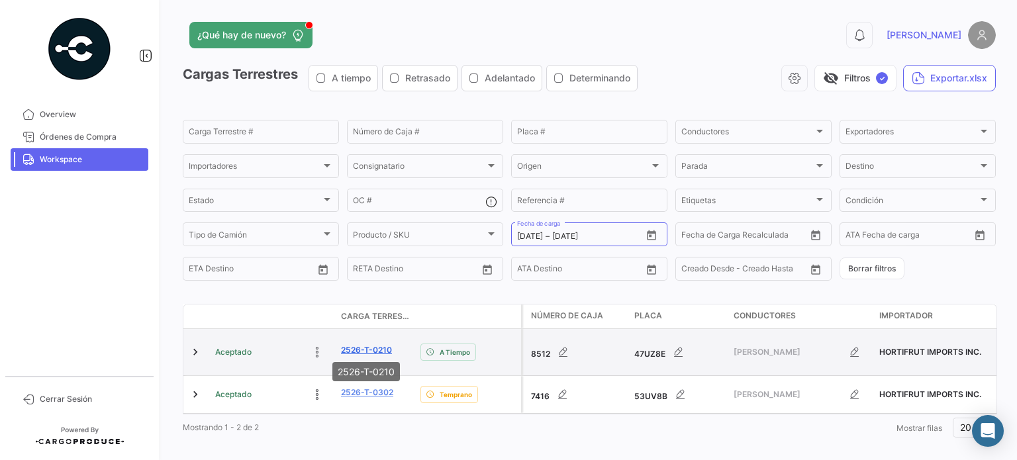
drag, startPoint x: 395, startPoint y: 344, endPoint x: 341, endPoint y: 342, distance: 53.7
click at [341, 344] on div "2526-T-0210" at bounding box center [375, 351] width 69 height 15
copy link "2526-T-0210"
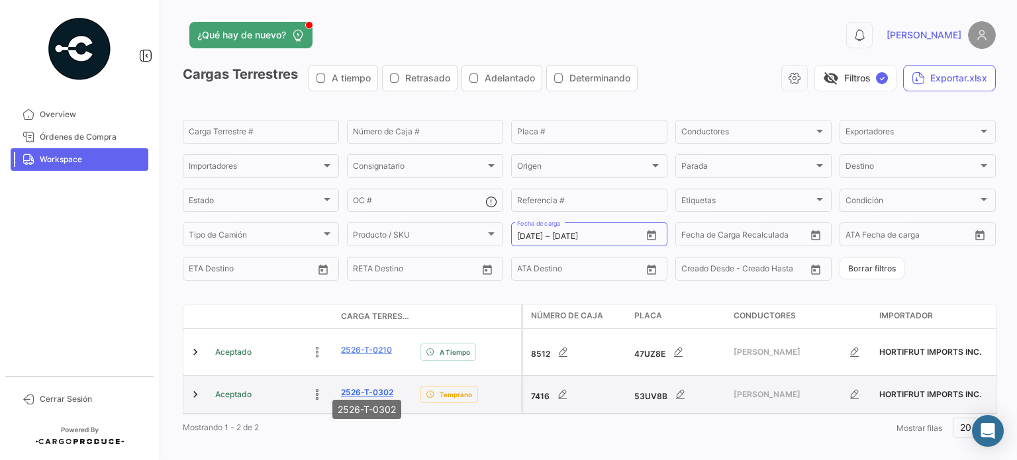
drag, startPoint x: 395, startPoint y: 384, endPoint x: 341, endPoint y: 383, distance: 53.6
click at [341, 387] on div "2526-T-0302" at bounding box center [375, 394] width 69 height 15
copy link "2526-T-0302"
